Goal: Information Seeking & Learning: Learn about a topic

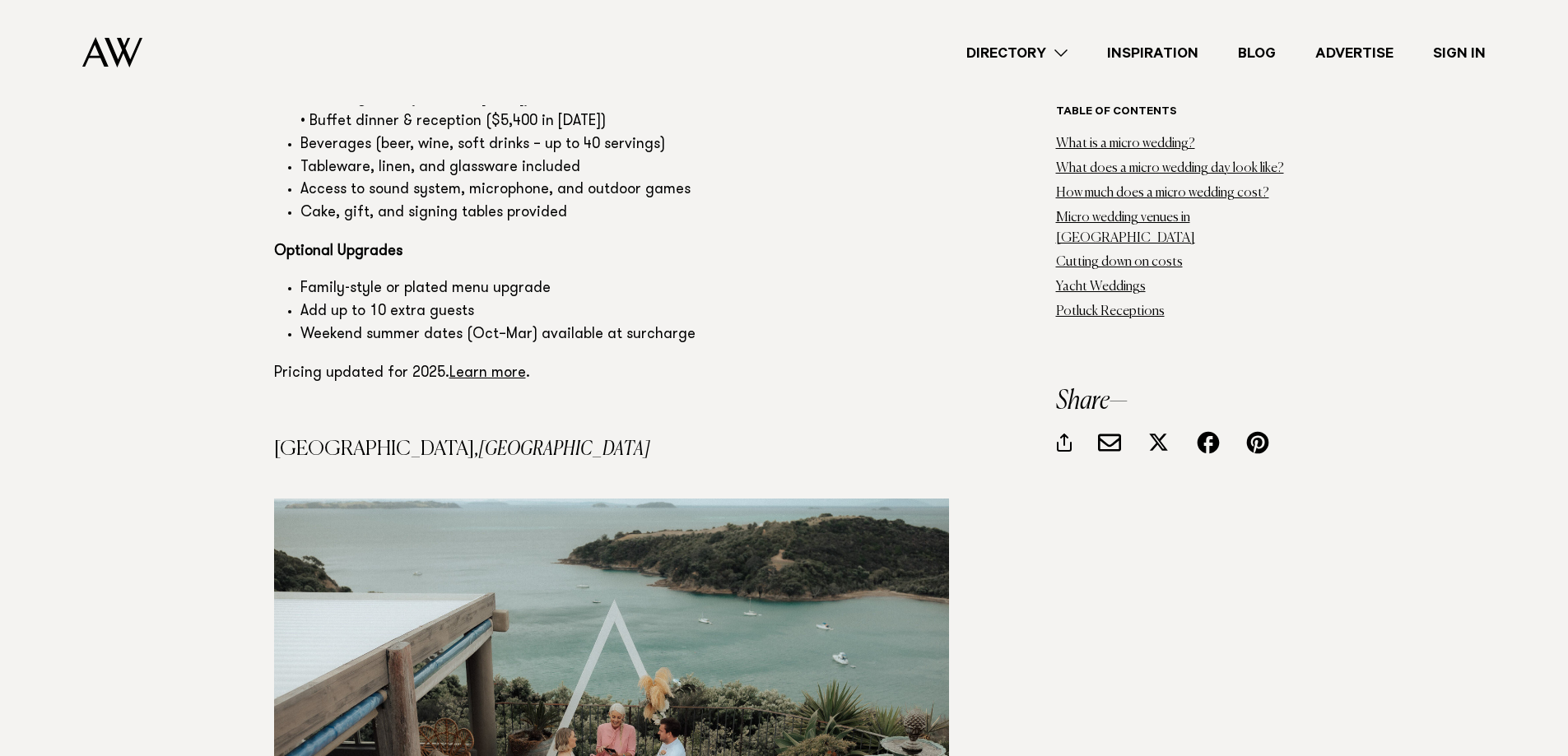
scroll to position [6089, 0]
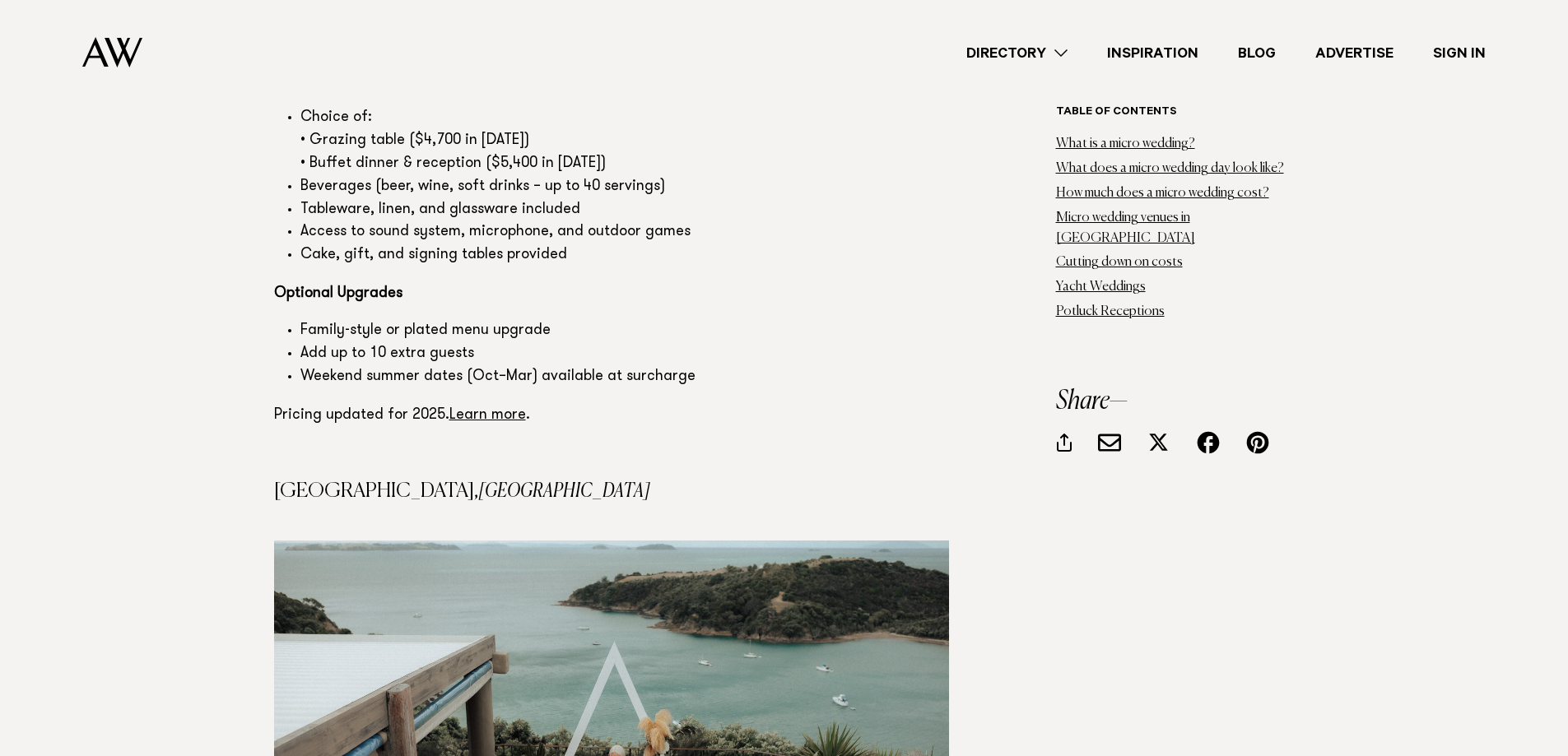
click at [339, 481] on h4 "[GEOGRAPHIC_DATA], [GEOGRAPHIC_DATA]" at bounding box center [611, 491] width 675 height 20
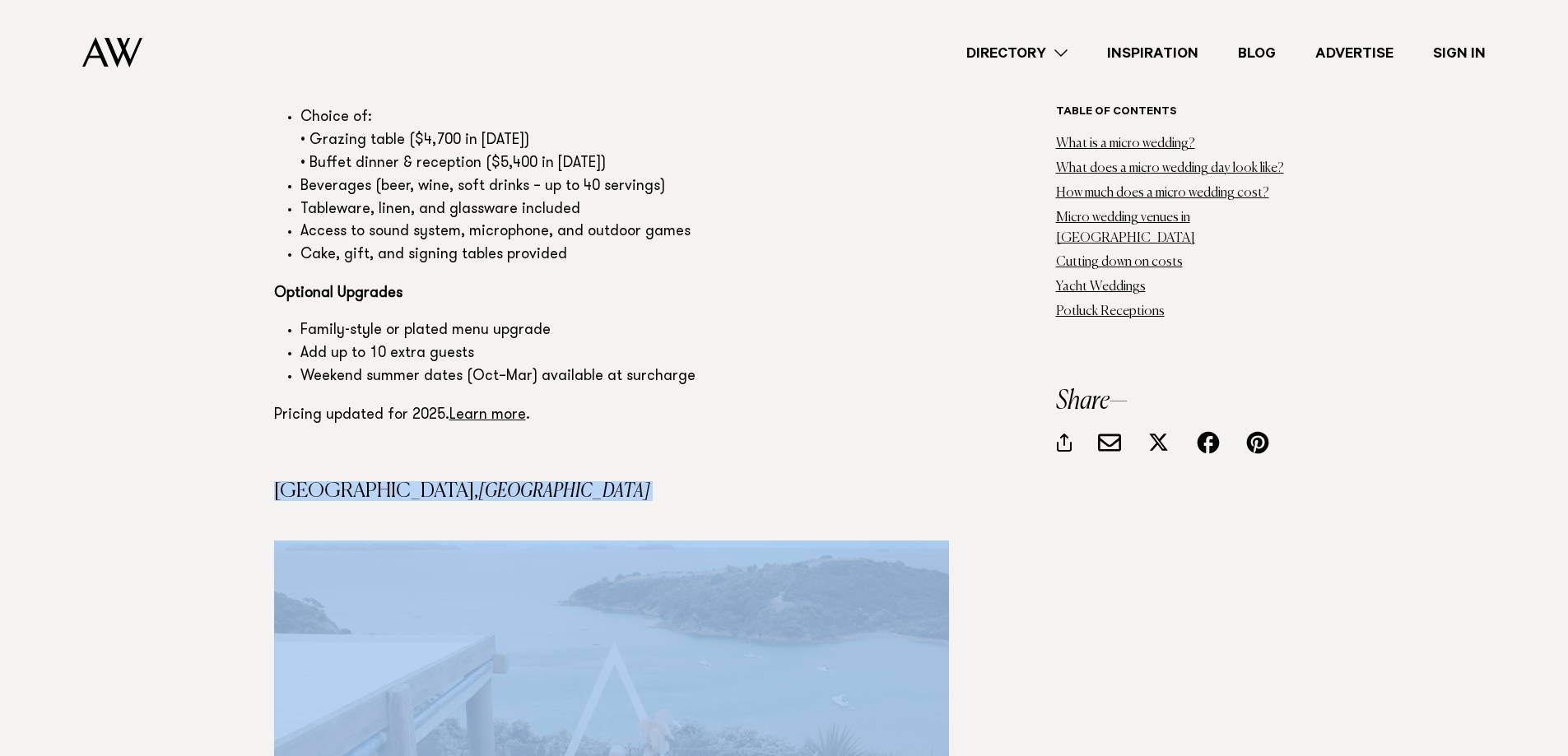
click at [339, 481] on h4 "[GEOGRAPHIC_DATA], [GEOGRAPHIC_DATA]" at bounding box center [611, 491] width 675 height 20
copy h4 "[GEOGRAPHIC_DATA], [GEOGRAPHIC_DATA]"
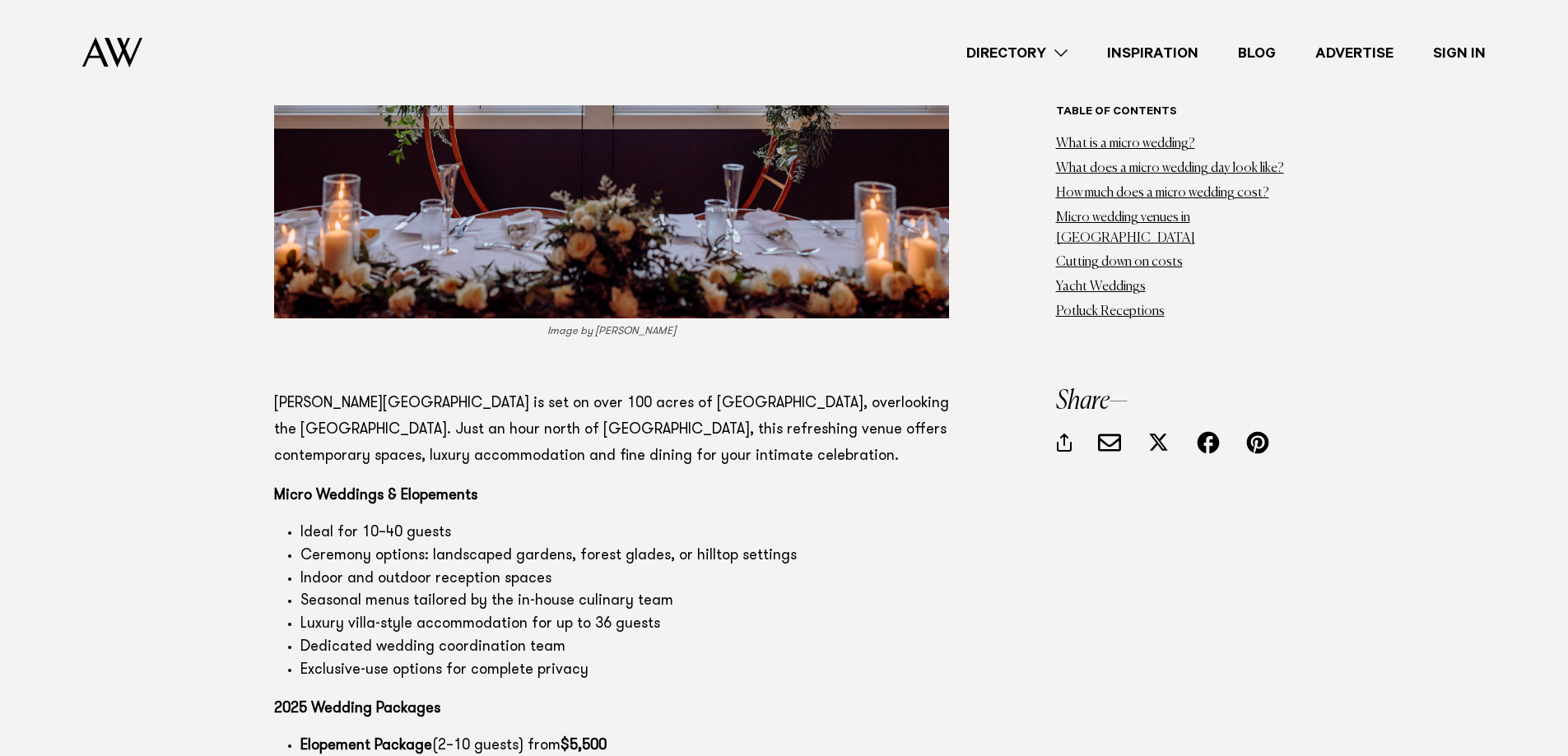
scroll to position [7406, 0]
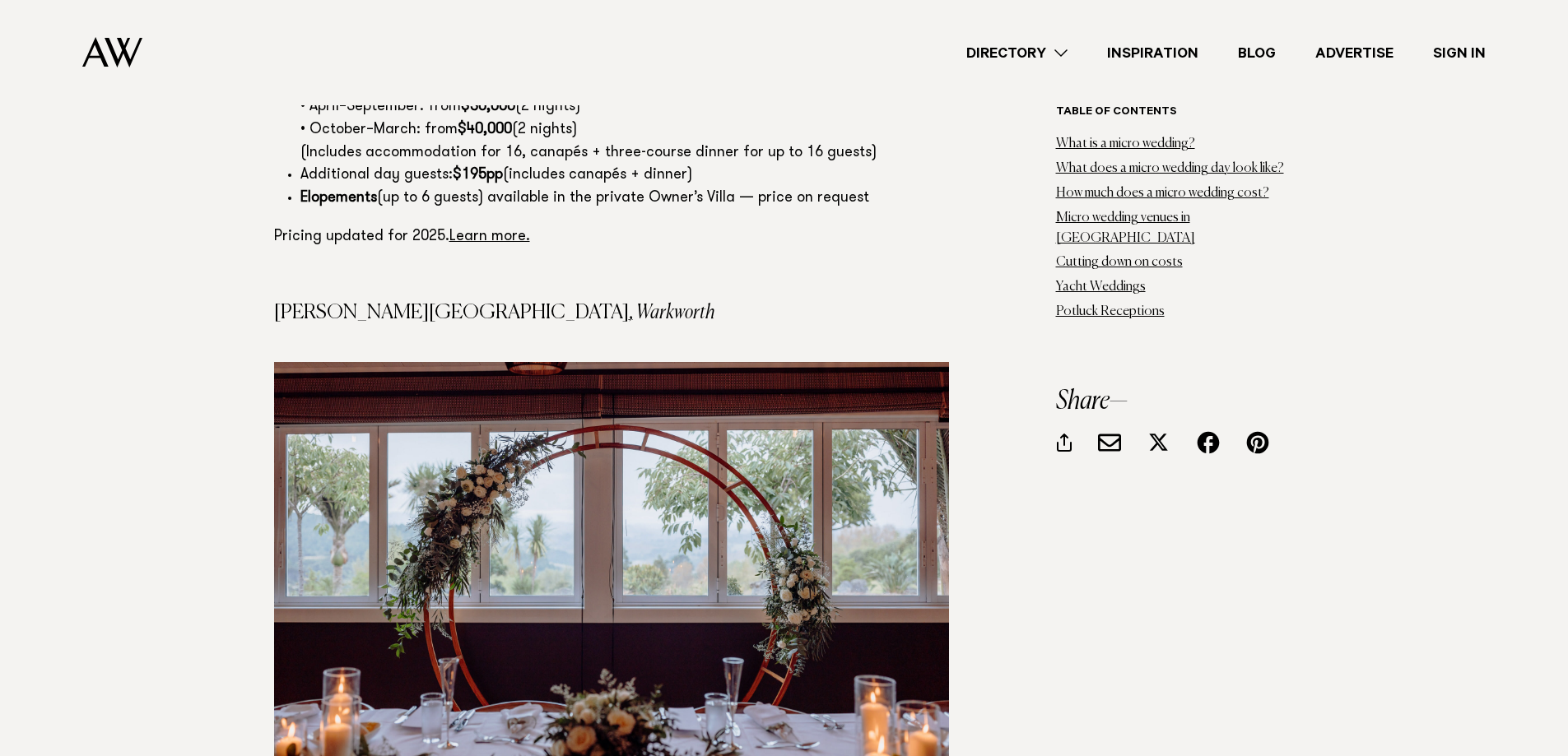
click at [421, 303] on h4 "[PERSON_NAME][GEOGRAPHIC_DATA] , [GEOGRAPHIC_DATA]" at bounding box center [611, 313] width 675 height 20
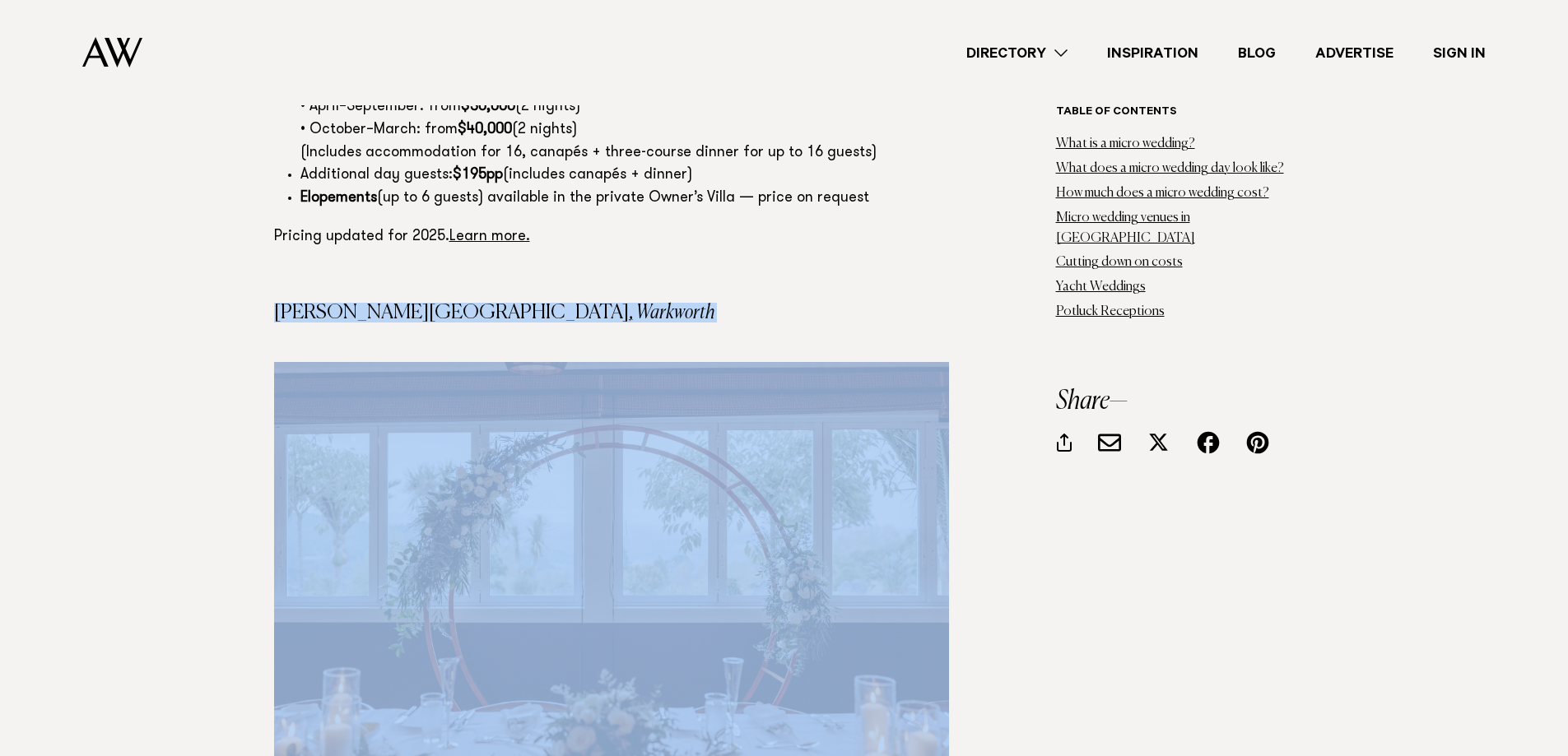
click at [421, 303] on h4 "[PERSON_NAME][GEOGRAPHIC_DATA] , [GEOGRAPHIC_DATA]" at bounding box center [611, 313] width 675 height 20
copy h4 "[PERSON_NAME][GEOGRAPHIC_DATA] , [GEOGRAPHIC_DATA]"
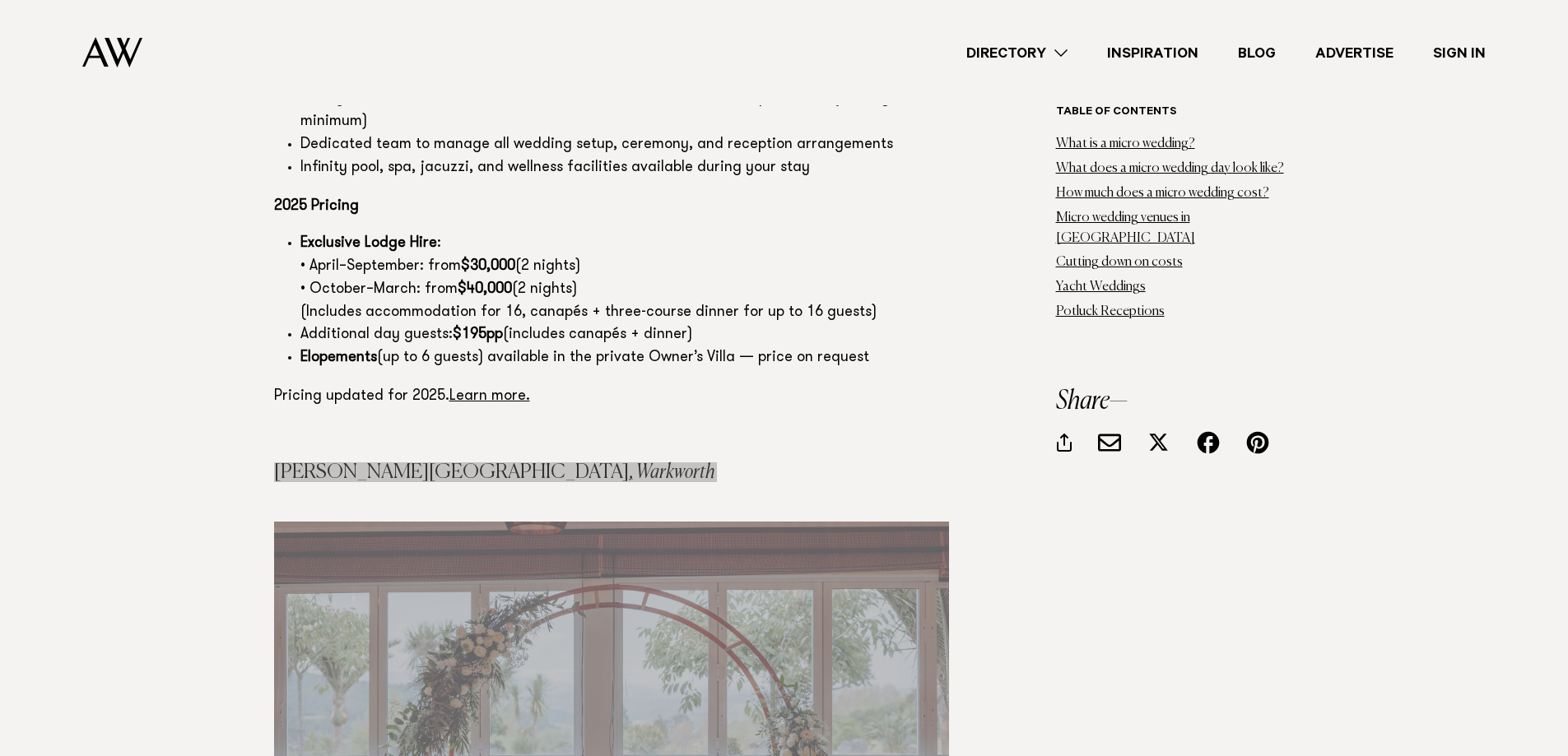
scroll to position [6994, 0]
